Goal: Task Accomplishment & Management: Complete application form

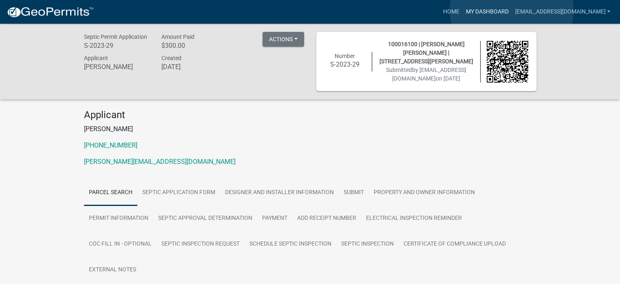
click at [512, 10] on link "My Dashboard" at bounding box center [487, 12] width 49 height 16
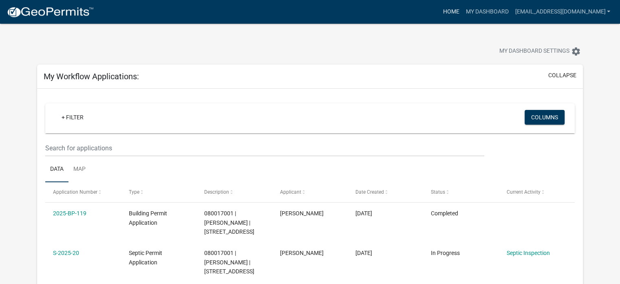
click at [463, 10] on link "Home" at bounding box center [451, 12] width 23 height 16
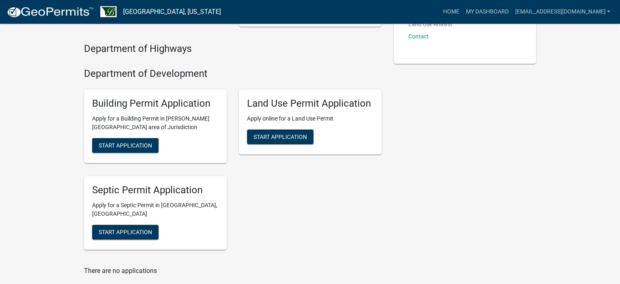
scroll to position [167, 0]
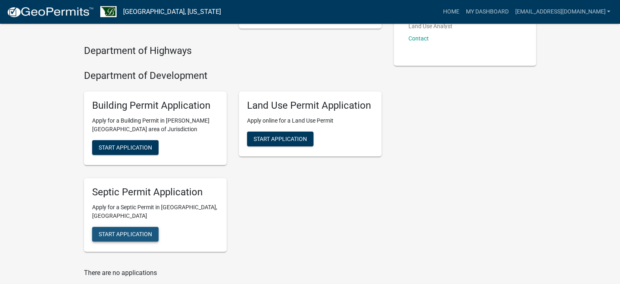
click at [122, 230] on span "Start Application" at bounding box center [125, 233] width 53 height 7
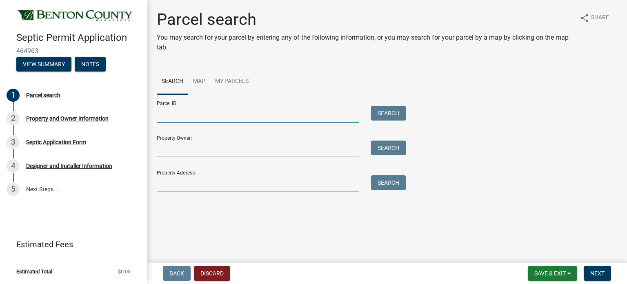
click at [165, 117] on input "Parcel ID:" at bounding box center [258, 114] width 202 height 17
type input "090135200"
click at [383, 114] on button "Search" at bounding box center [388, 113] width 35 height 15
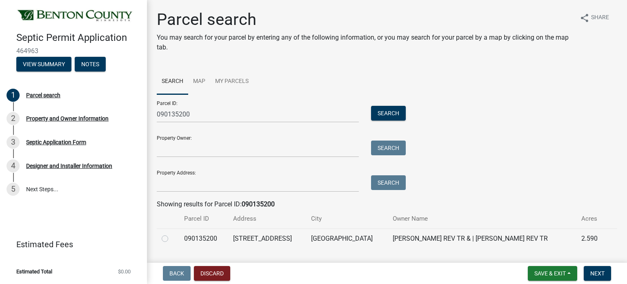
click at [171, 233] on label at bounding box center [171, 233] width 0 height 0
click at [171, 237] on input "radio" at bounding box center [173, 235] width 5 height 5
radio input "true"
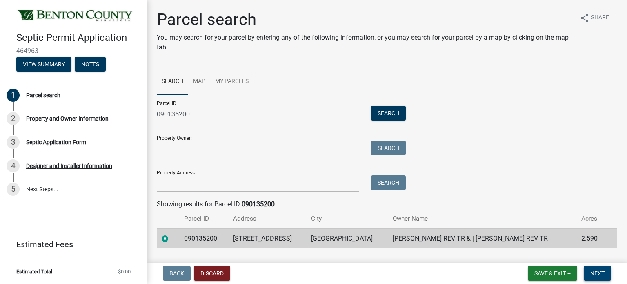
click at [596, 271] on span "Next" at bounding box center [597, 273] width 14 height 7
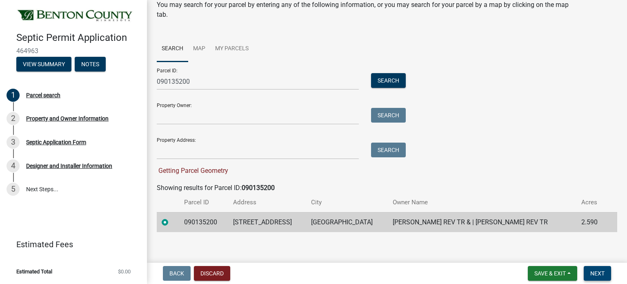
scroll to position [37, 0]
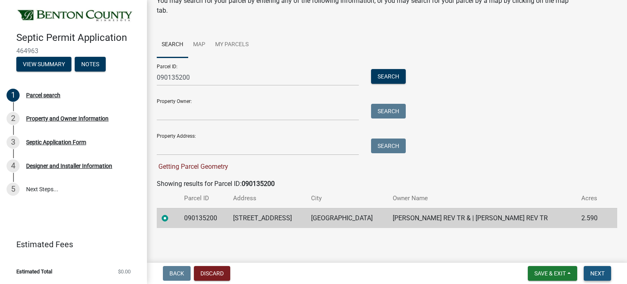
click at [597, 272] on span "Next" at bounding box center [597, 273] width 14 height 7
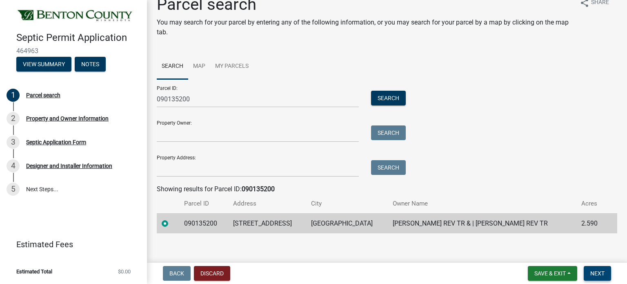
scroll to position [18, 0]
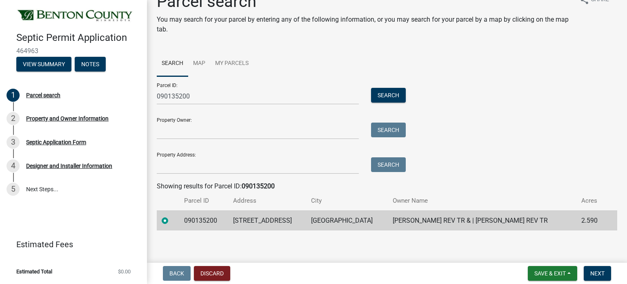
click at [320, 221] on td "[GEOGRAPHIC_DATA]" at bounding box center [347, 220] width 82 height 20
click at [597, 272] on span "Next" at bounding box center [597, 273] width 14 height 7
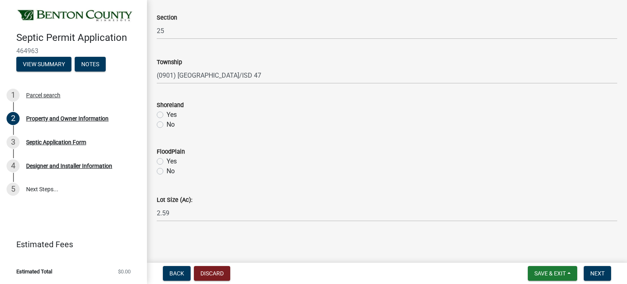
scroll to position [432, 0]
click at [166, 124] on label "No" at bounding box center [170, 125] width 8 height 10
click at [166, 124] on input "No" at bounding box center [168, 122] width 5 height 5
radio input "true"
click at [166, 169] on label "No" at bounding box center [170, 171] width 8 height 10
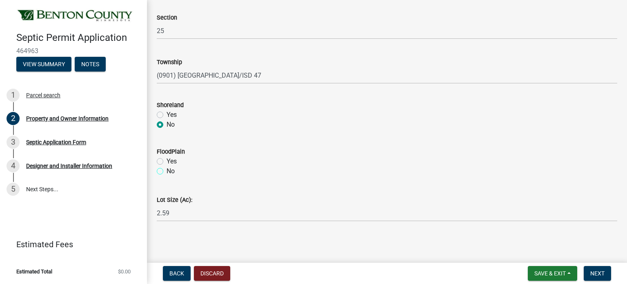
click at [166, 169] on input "No" at bounding box center [168, 168] width 5 height 5
radio input "true"
click at [598, 272] on span "Next" at bounding box center [597, 273] width 14 height 7
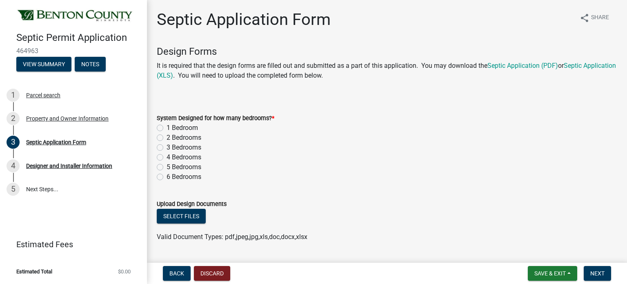
click at [166, 168] on label "5 Bedrooms" at bounding box center [183, 167] width 35 height 10
click at [166, 167] on input "5 Bedrooms" at bounding box center [168, 164] width 5 height 5
radio input "true"
click at [186, 218] on button "Select files" at bounding box center [181, 215] width 49 height 15
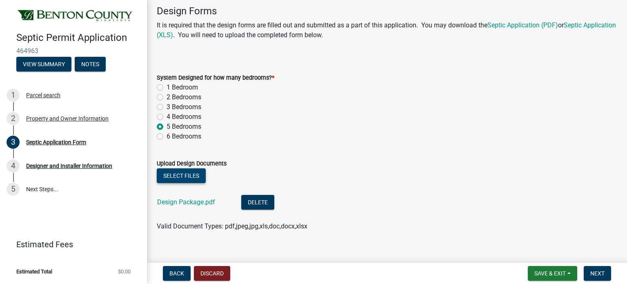
scroll to position [51, 0]
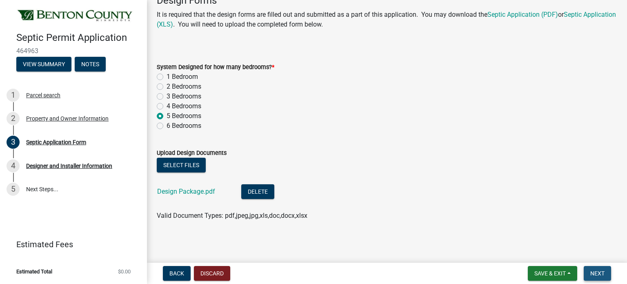
click at [592, 270] on span "Next" at bounding box center [597, 273] width 14 height 7
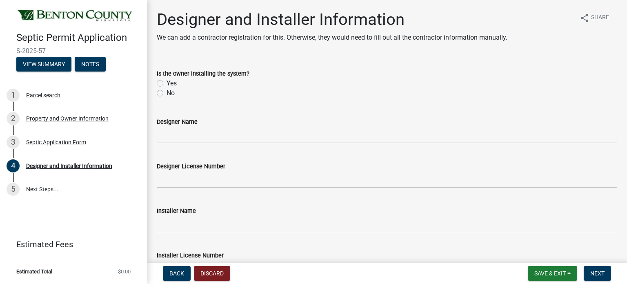
click at [166, 93] on label "No" at bounding box center [170, 93] width 8 height 10
click at [166, 93] on input "No" at bounding box center [168, 90] width 5 height 5
radio input "true"
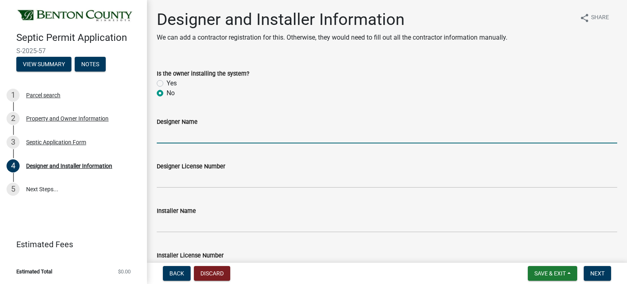
click at [167, 136] on input "Designer Name" at bounding box center [387, 134] width 460 height 17
type input "[PERSON_NAME] Excavating LLC"
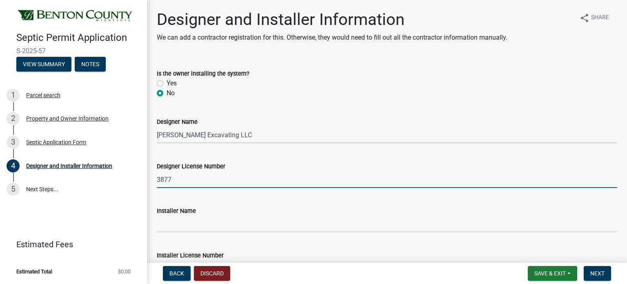
type input "3877"
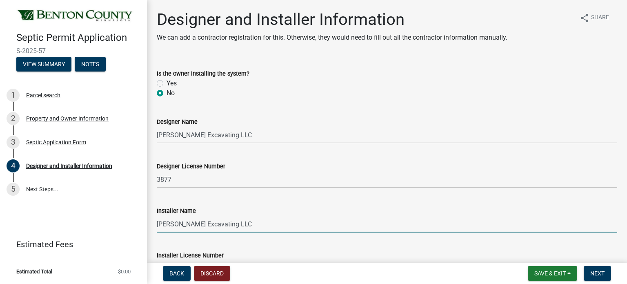
type input "[PERSON_NAME] Excavating LLC"
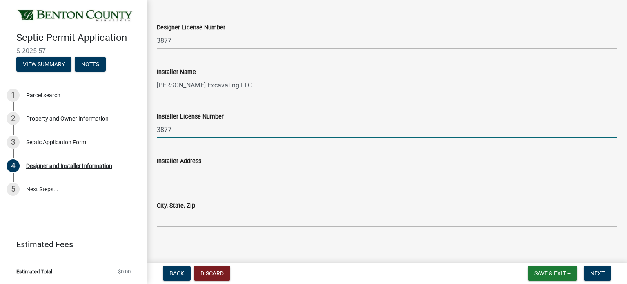
type input "3877"
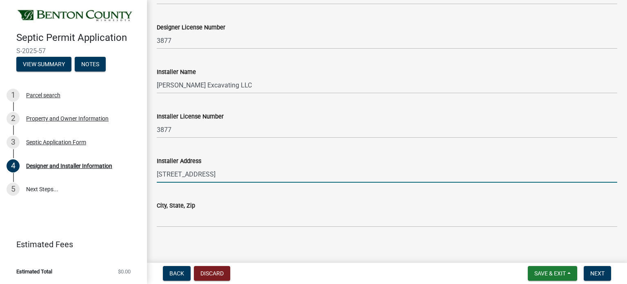
type input "[STREET_ADDRESS]"
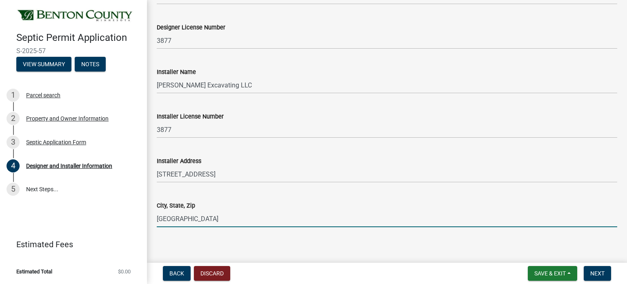
type input "[GEOGRAPHIC_DATA]"
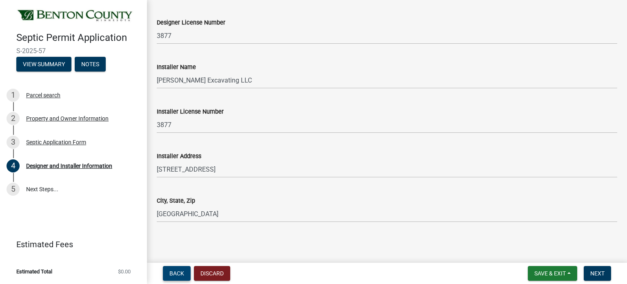
scroll to position [145, 0]
click at [595, 274] on span "Next" at bounding box center [597, 273] width 14 height 7
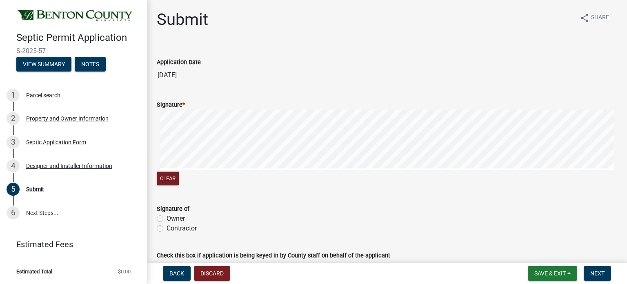
click at [166, 229] on label "Contractor" at bounding box center [181, 228] width 30 height 10
click at [166, 228] on input "Contractor" at bounding box center [168, 225] width 5 height 5
radio input "true"
click at [150, 159] on div "Submit share Share Application Date [DATE] Signature * Clear Signature of Owner…" at bounding box center [387, 147] width 480 height 275
click at [166, 180] on button "Clear" at bounding box center [168, 177] width 22 height 13
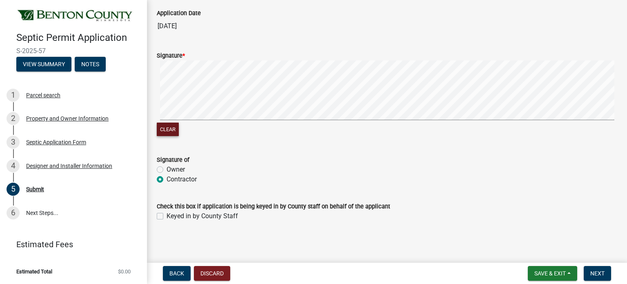
scroll to position [49, 0]
click at [596, 272] on span "Next" at bounding box center [597, 273] width 14 height 7
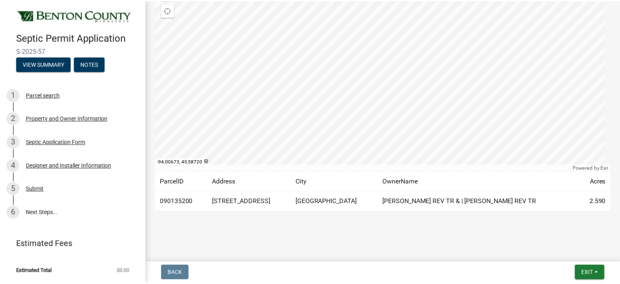
scroll to position [131, 0]
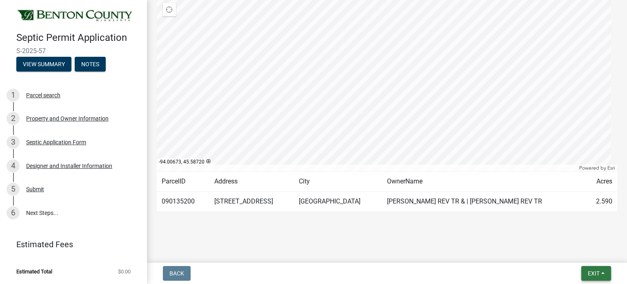
click at [593, 270] on span "Exit" at bounding box center [593, 273] width 12 height 7
click at [578, 248] on button "Save & Exit" at bounding box center [578, 252] width 65 height 20
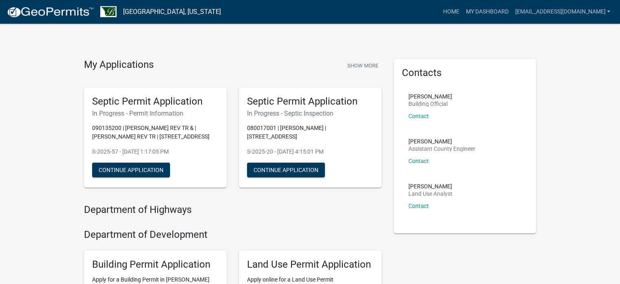
click at [389, 219] on div "Contacts [PERSON_NAME] Building Official Contact [PERSON_NAME] Assistant County…" at bounding box center [465, 146] width 155 height 174
